Goal: Transaction & Acquisition: Purchase product/service

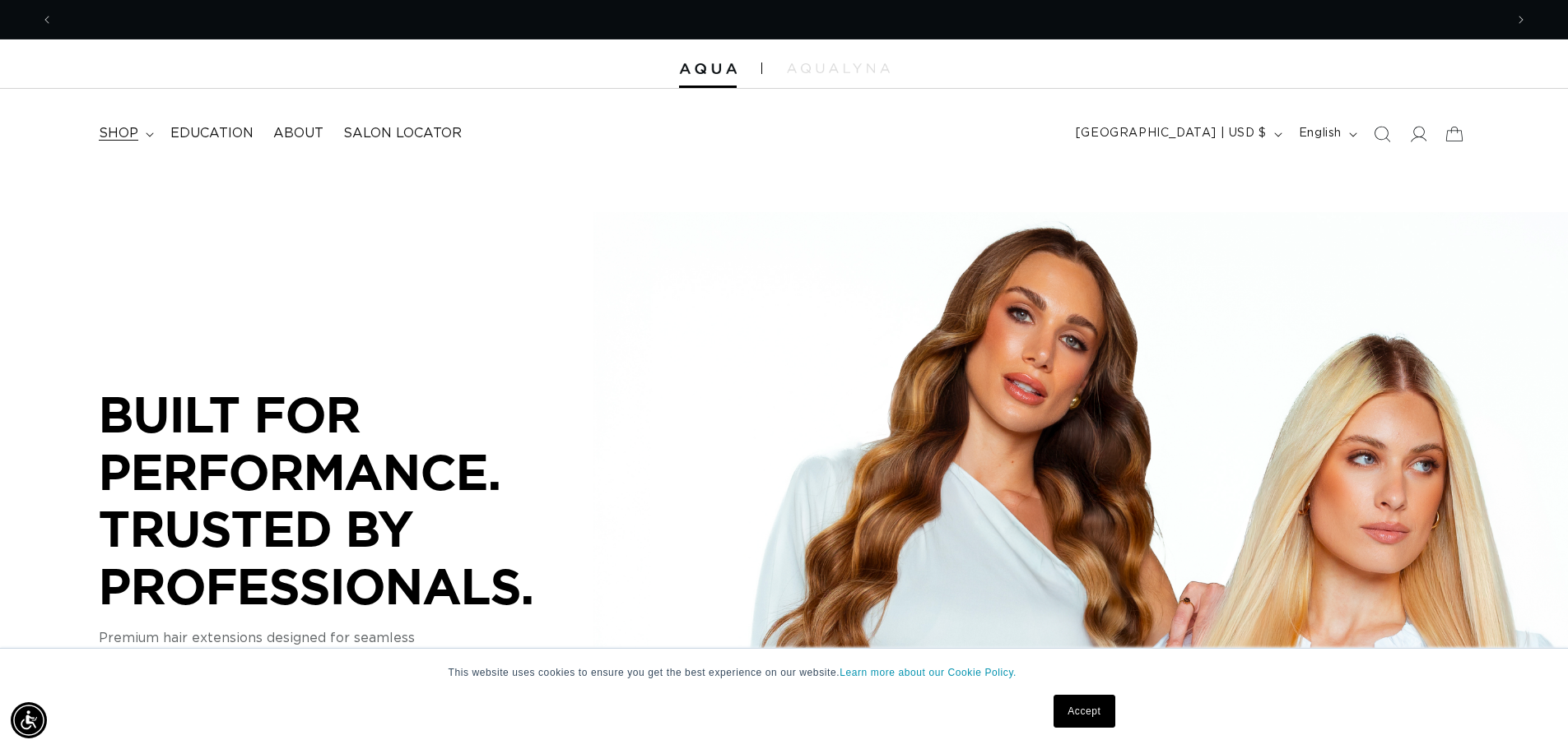
scroll to position [0, 1451]
click at [139, 129] on summary "shop" at bounding box center [125, 133] width 71 height 37
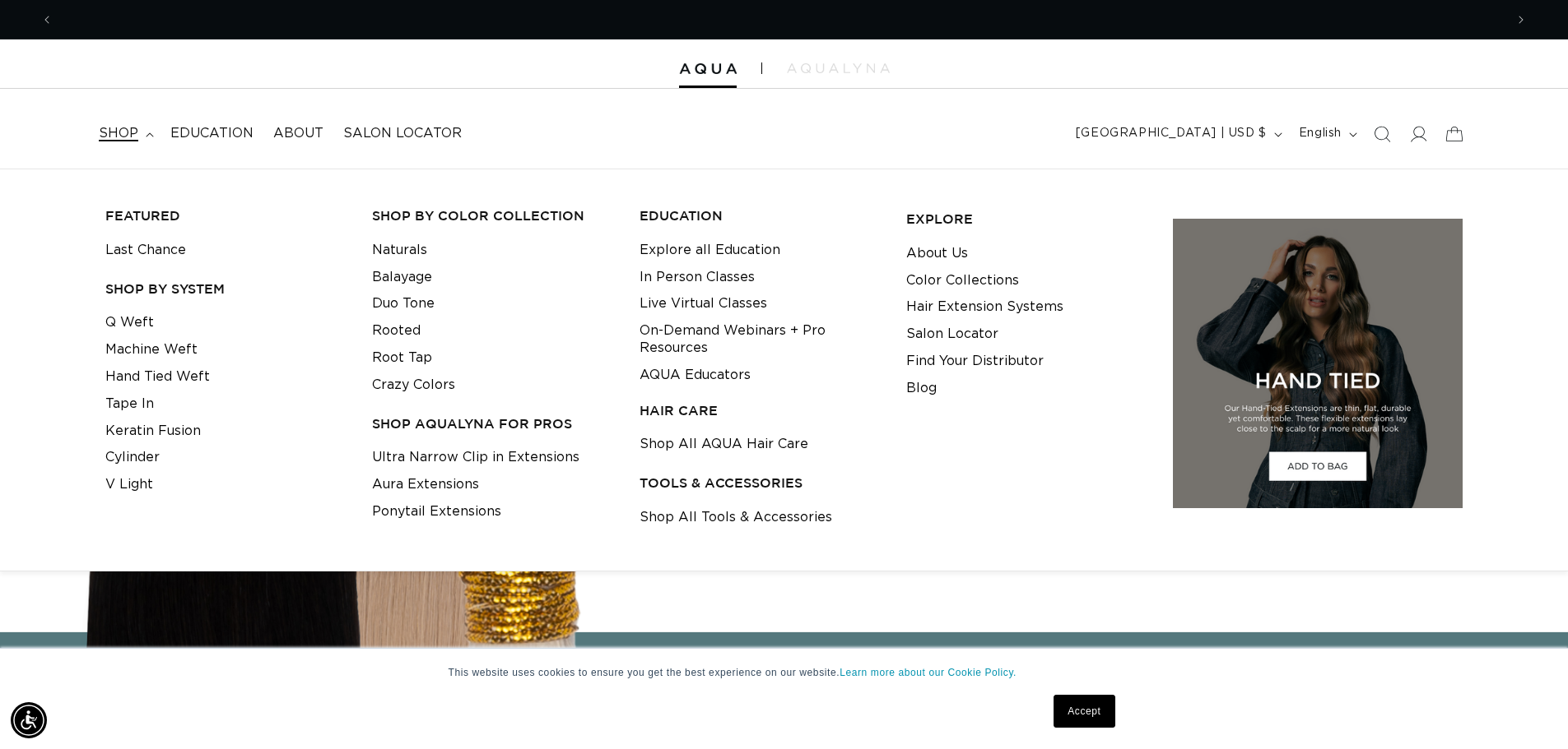
scroll to position [0, 0]
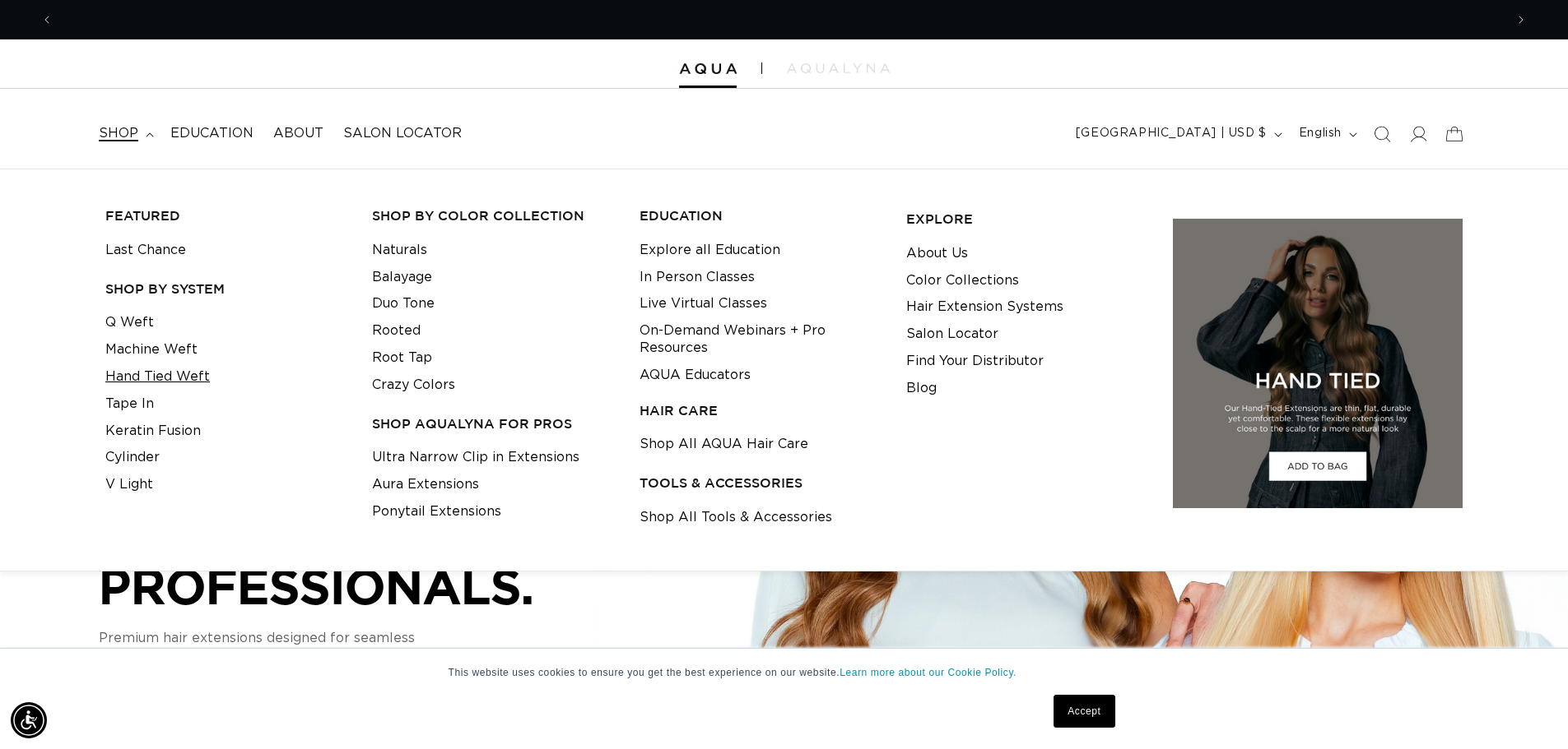
click at [138, 368] on link "Hand Tied Weft" at bounding box center [157, 377] width 104 height 27
